Goal: Find specific page/section: Find specific page/section

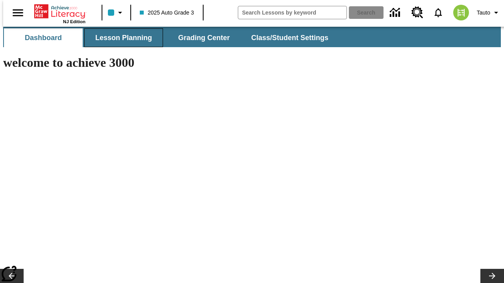
click at [120, 38] on span "Lesson Planning" at bounding box center [123, 37] width 57 height 9
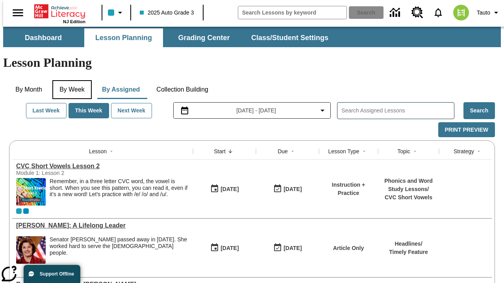
click at [70, 80] on button "By Week" at bounding box center [71, 89] width 39 height 19
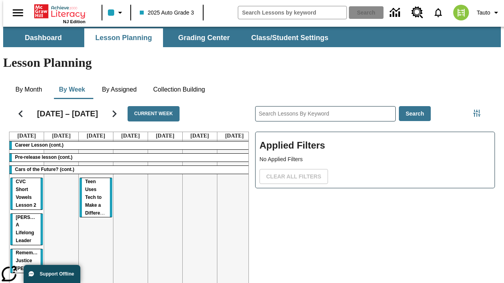
click at [231, 196] on tr "Career Lesson (cont.) Pre-release lesson (cont.) Cars of the Future? (cont.) CV…" at bounding box center [130, 225] width 242 height 170
